Goal: Navigation & Orientation: Find specific page/section

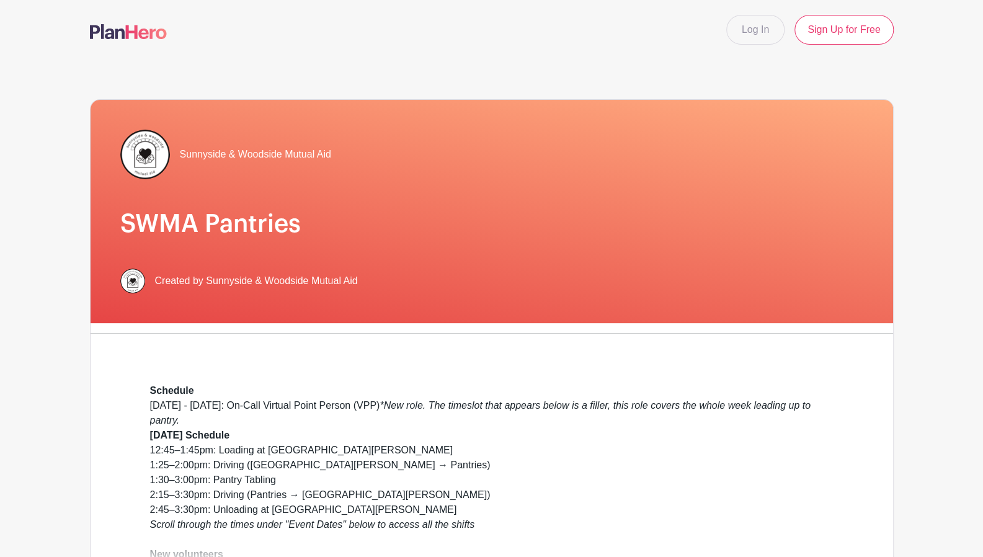
click at [463, 398] on div "Monday - Saturday: On-Call Virtual Point Person (VPP) *New role. The timeslot t…" at bounding box center [491, 554] width 683 height 313
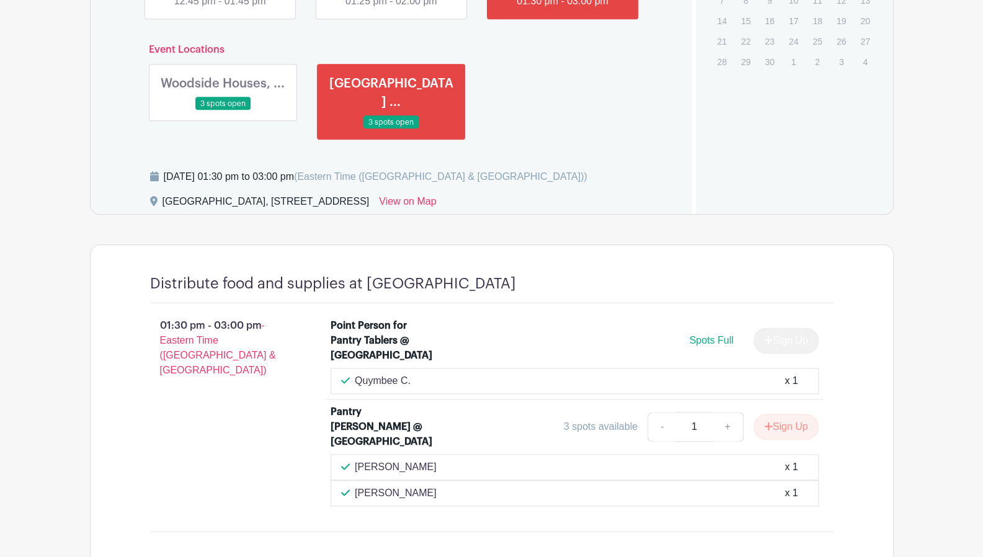
scroll to position [759, 0]
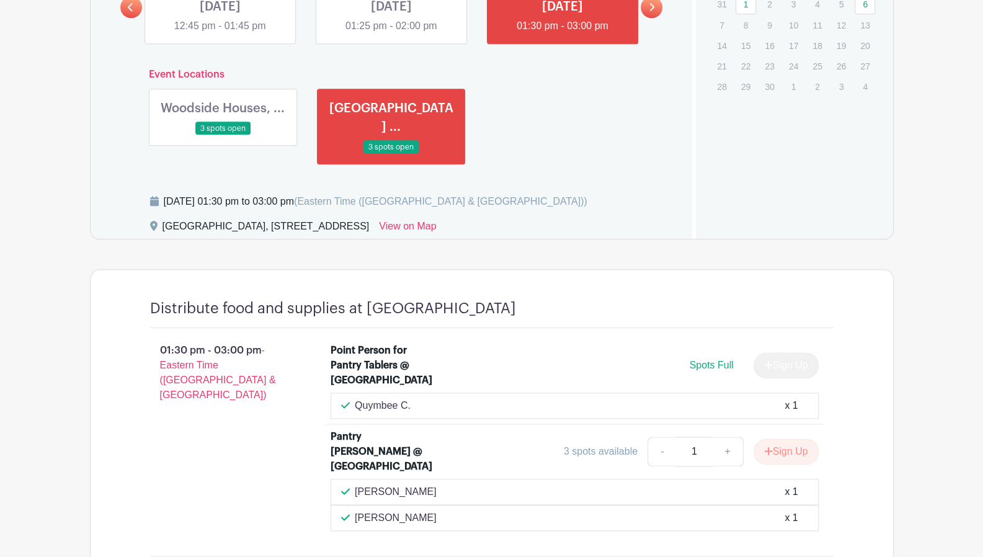
click at [223, 135] on link at bounding box center [223, 135] width 0 height 0
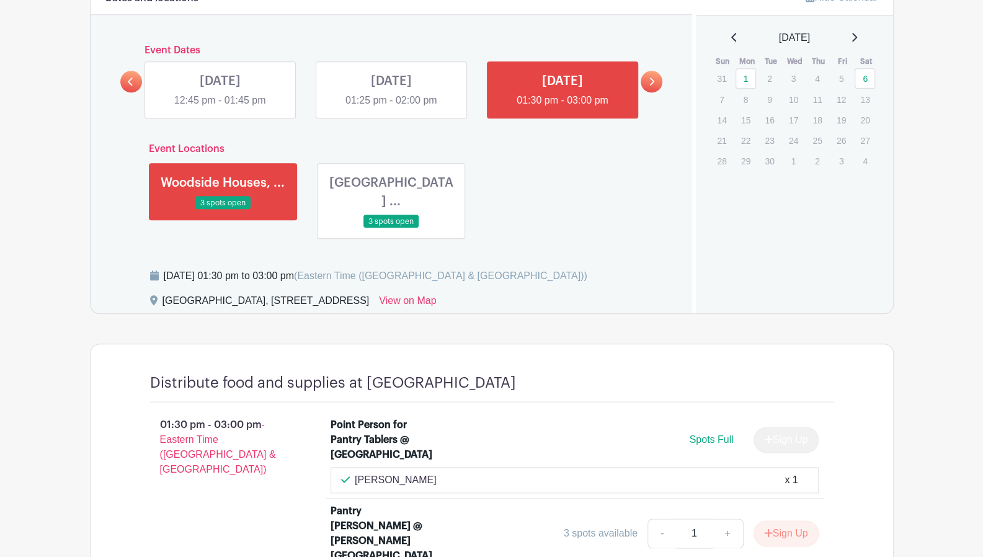
scroll to position [660, 0]
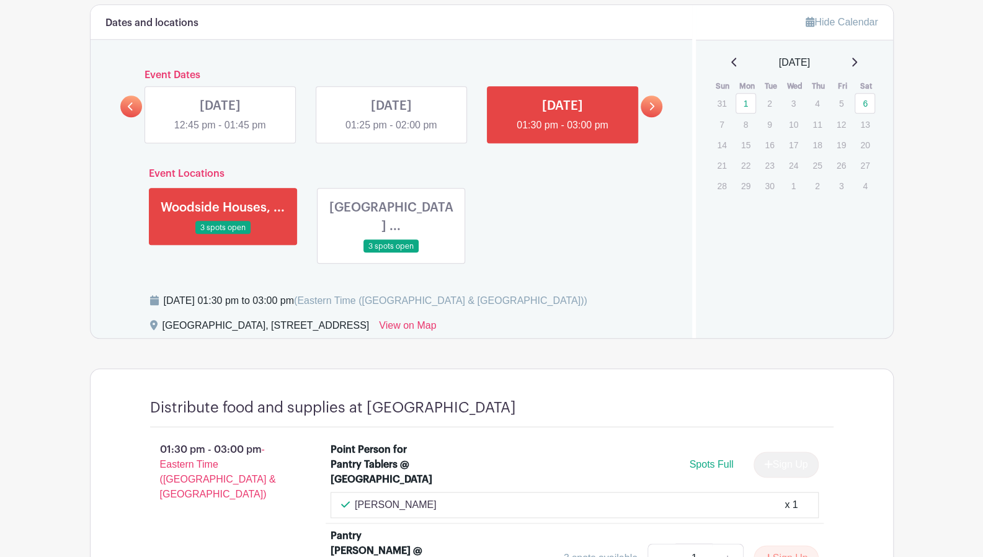
click at [391, 133] on link at bounding box center [391, 133] width 0 height 0
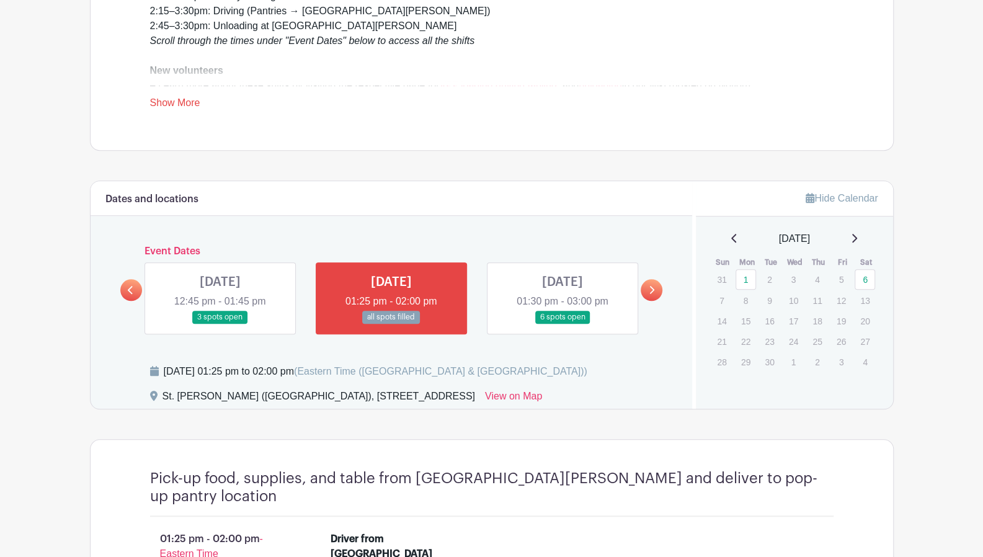
scroll to position [508, 0]
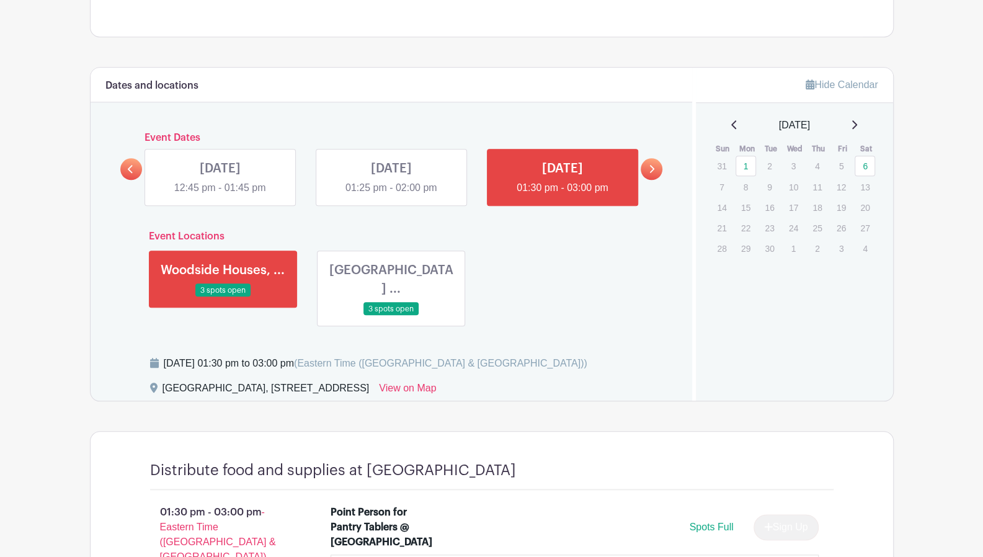
scroll to position [660, 0]
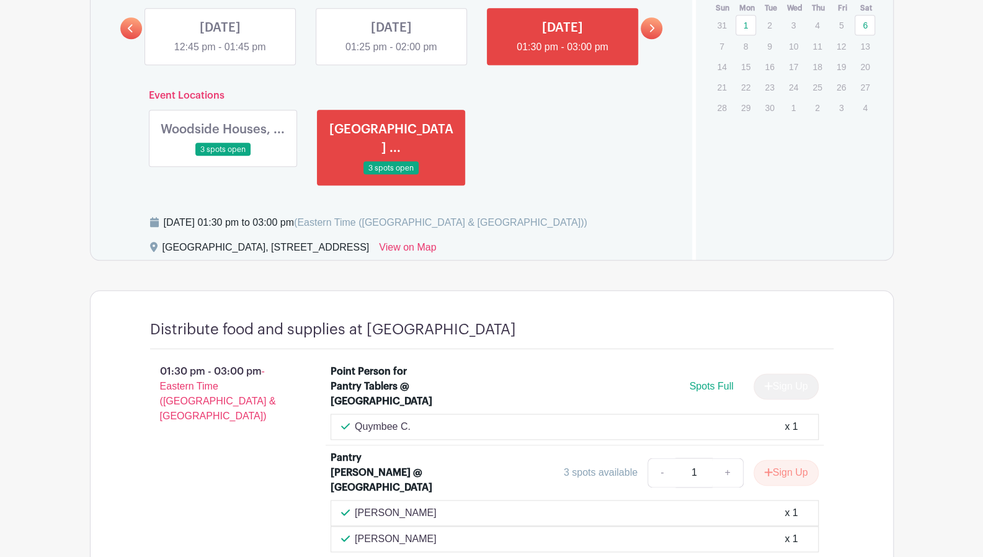
scroll to position [759, 0]
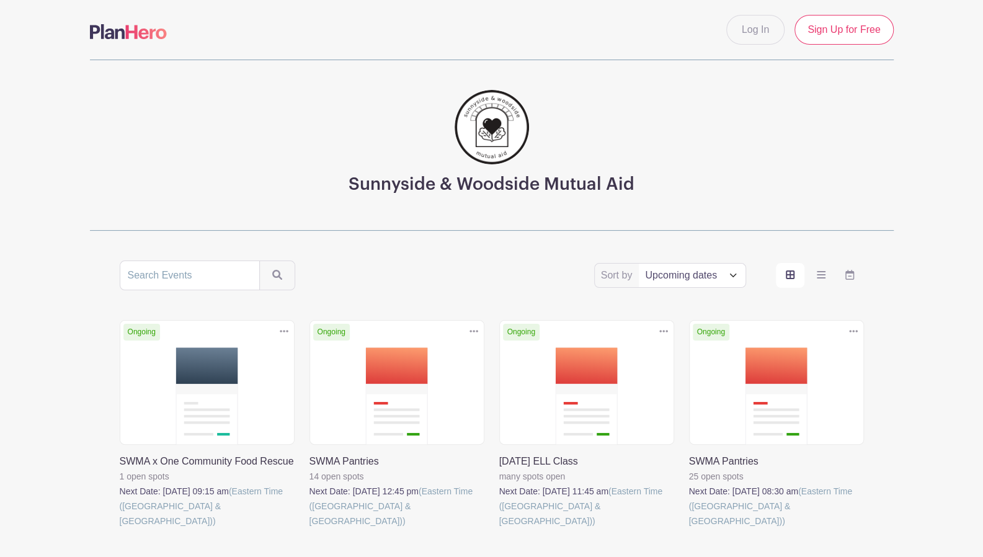
click at [499, 528] on link at bounding box center [499, 528] width 0 height 0
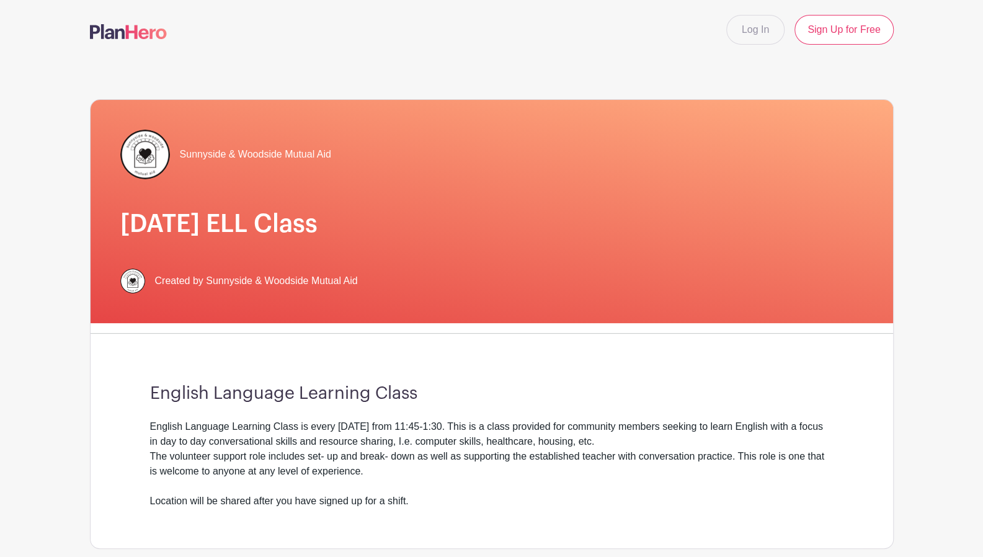
click at [338, 440] on div "English Language Learning Class is every [DATE] from 11:45-1:30. This is a clas…" at bounding box center [491, 463] width 683 height 89
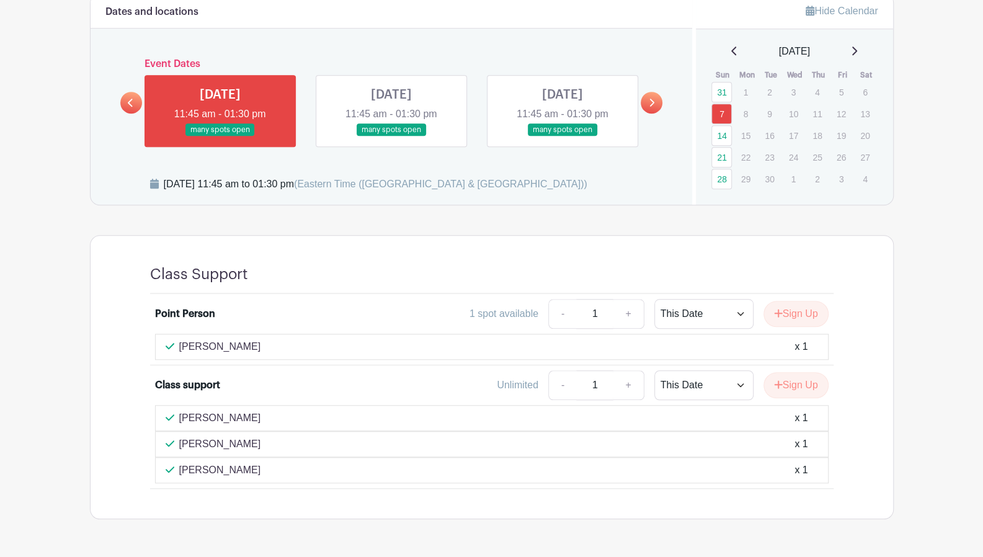
scroll to position [595, 0]
